Goal: Information Seeking & Learning: Learn about a topic

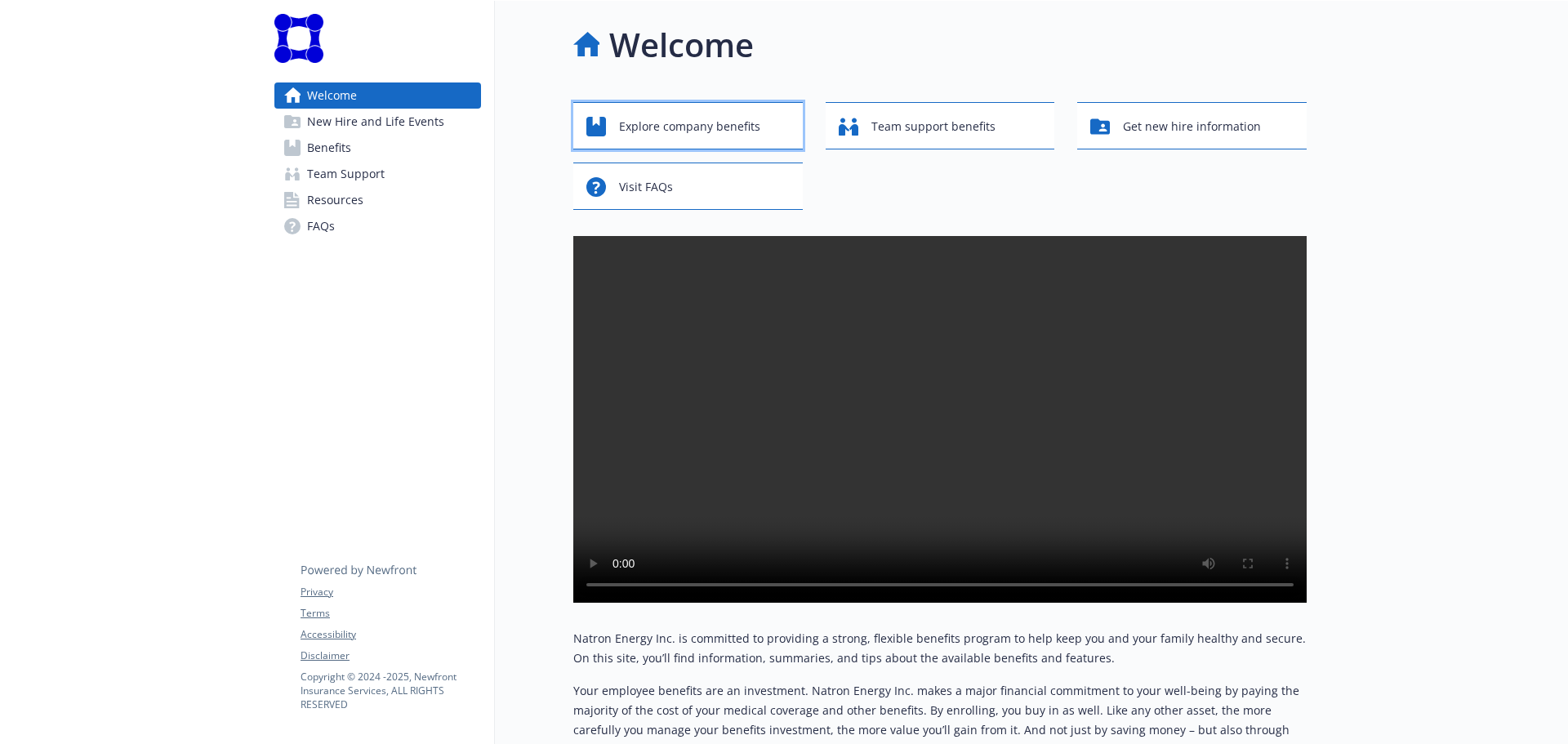
click at [726, 126] on span "Explore company benefits" at bounding box center [690, 126] width 142 height 31
